Goal: Task Accomplishment & Management: Manage account settings

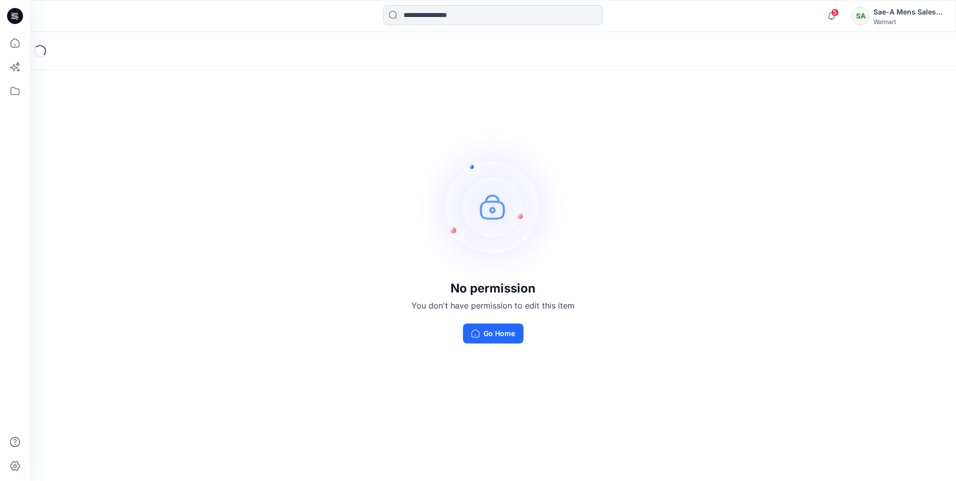
click at [912, 11] on div "Sae-A Mens Sales Team" at bounding box center [908, 12] width 70 height 12
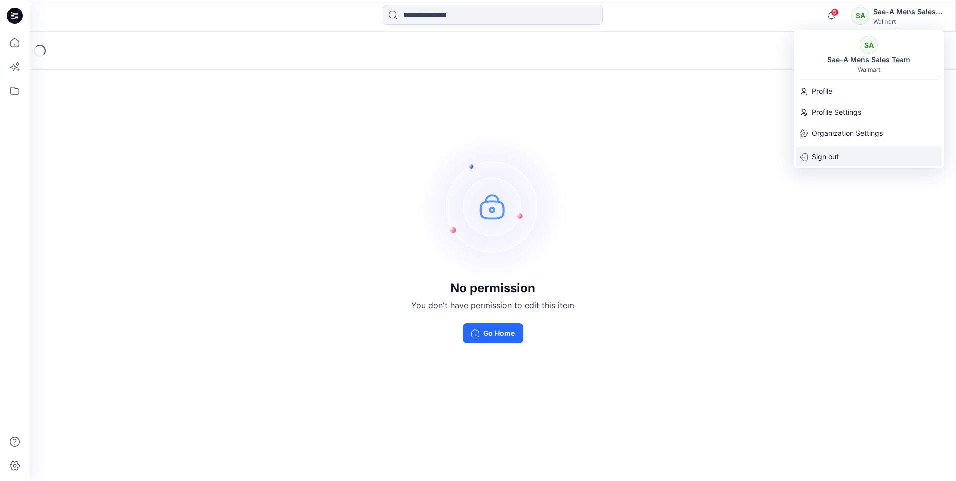
click at [832, 156] on p "Sign out" at bounding box center [825, 156] width 27 height 19
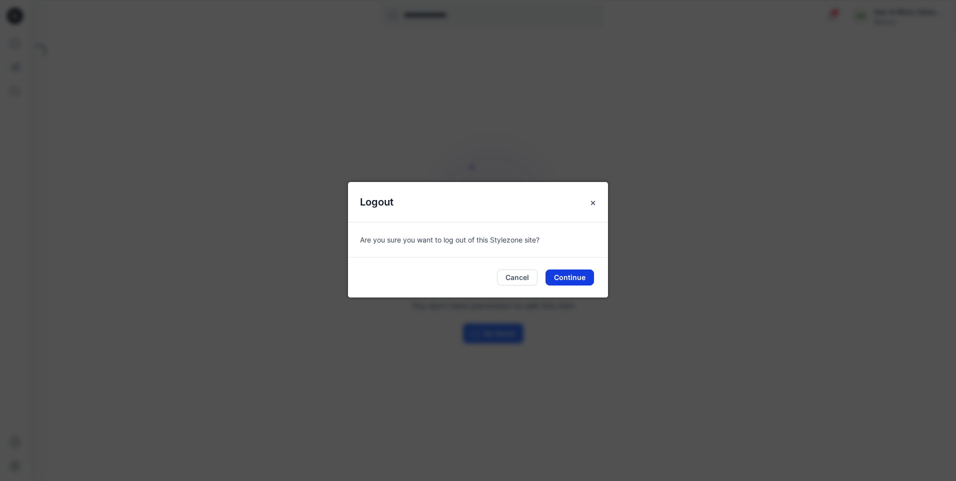
click at [568, 283] on button "Continue" at bounding box center [569, 277] width 48 height 16
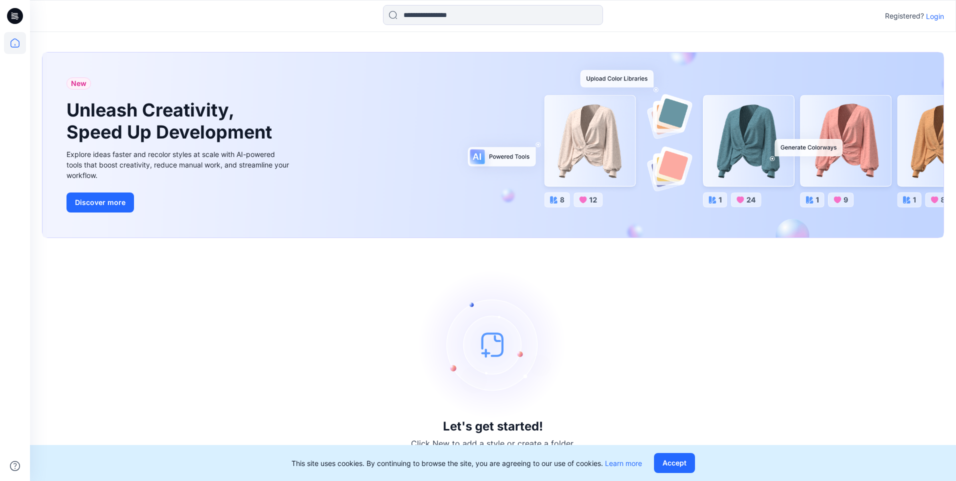
click at [937, 17] on p "Login" at bounding box center [935, 16] width 18 height 10
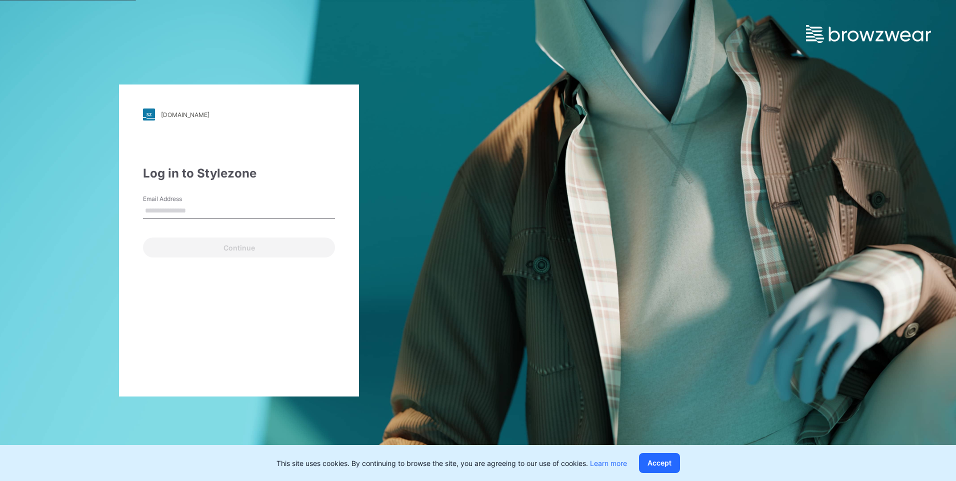
click at [190, 216] on input "Email Address" at bounding box center [239, 210] width 192 height 15
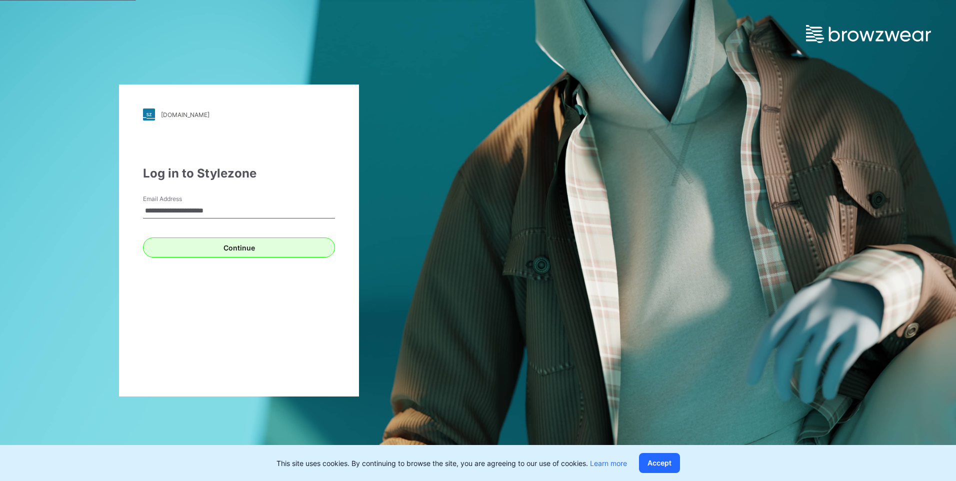
type input "**********"
click at [242, 243] on button "Continue" at bounding box center [239, 247] width 192 height 20
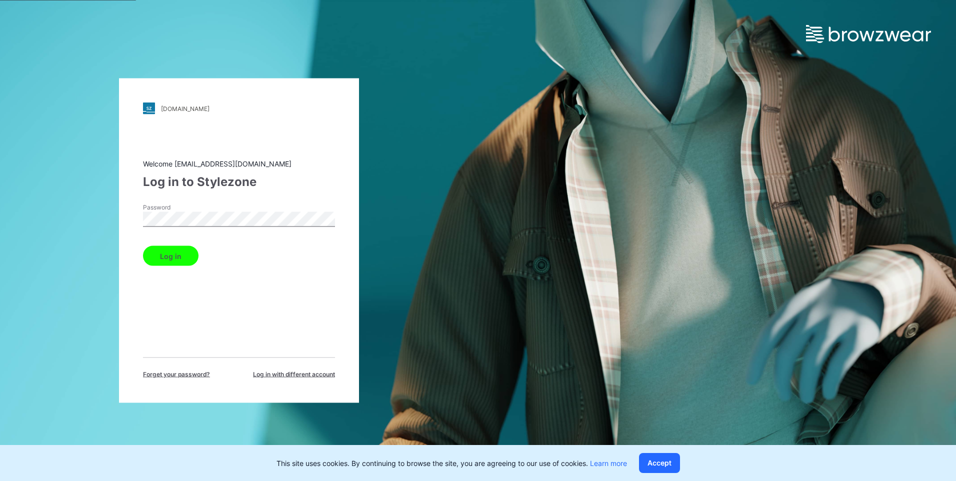
click at [171, 254] on button "Log in" at bounding box center [170, 256] width 55 height 20
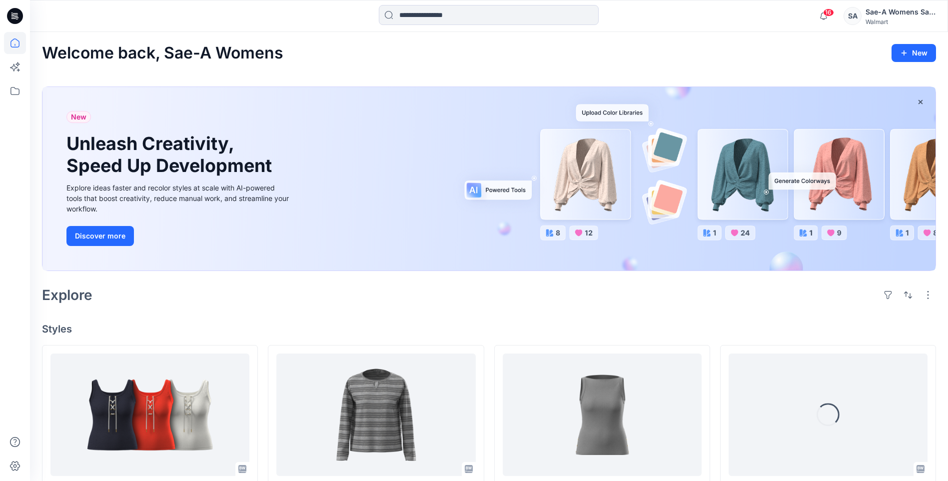
scroll to position [150, 0]
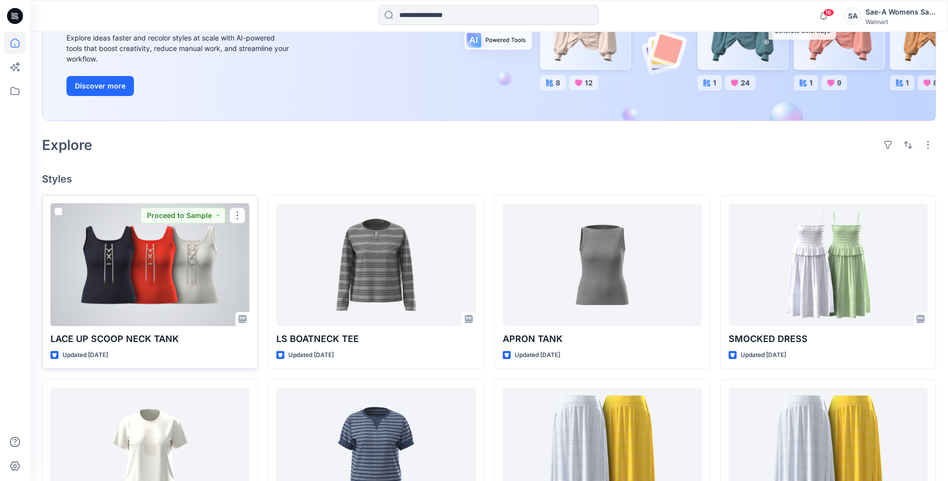
click at [158, 259] on div at bounding box center [149, 264] width 199 height 122
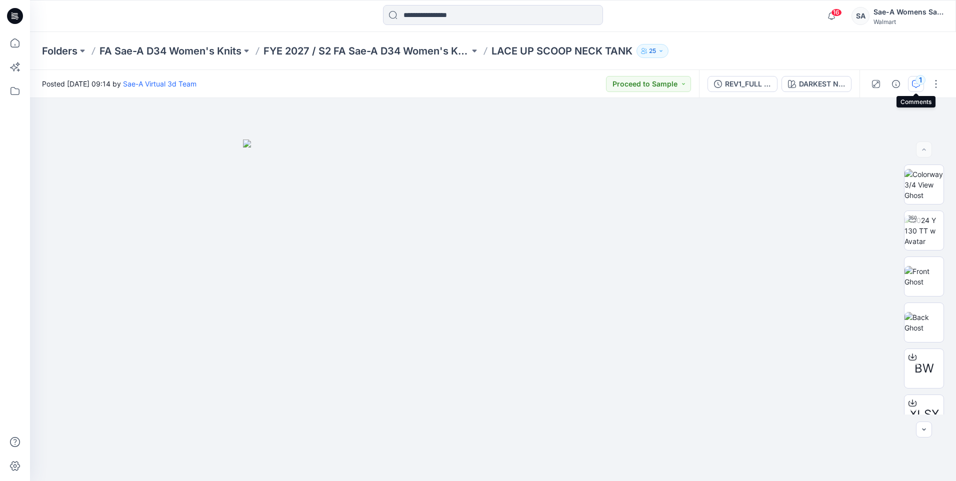
click at [916, 85] on icon "button" at bounding box center [916, 84] width 8 height 8
